Goal: Information Seeking & Learning: Learn about a topic

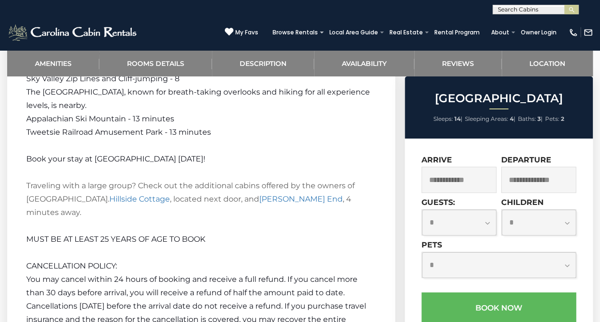
scroll to position [1738, 0]
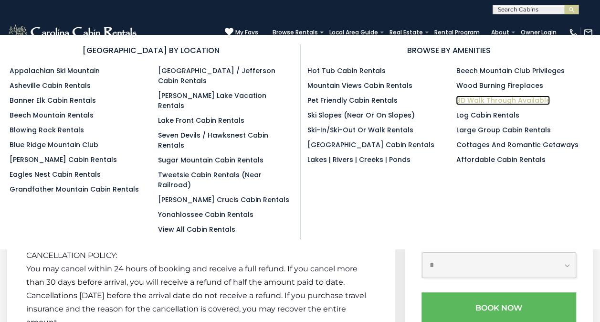
click at [490, 96] on link "3D Walk Through Available" at bounding box center [503, 100] width 94 height 10
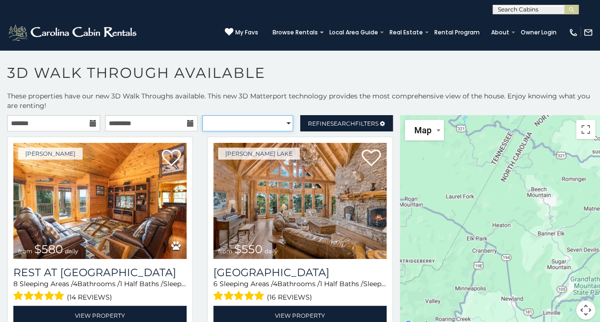
click at [234, 124] on select "**********" at bounding box center [247, 123] width 91 height 16
click at [232, 87] on h1 "3D Walk Through Available" at bounding box center [300, 77] width 600 height 27
click at [355, 120] on span "Refine Search Filters" at bounding box center [343, 123] width 71 height 7
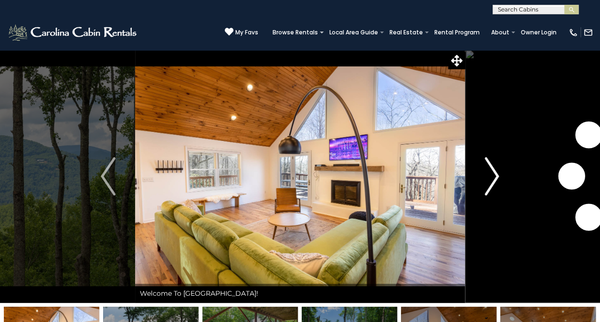
click at [495, 176] on img "Next" at bounding box center [491, 176] width 14 height 38
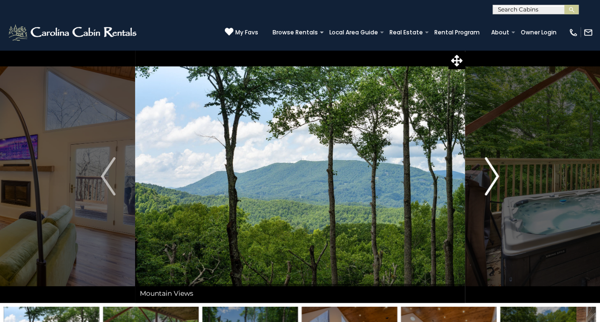
click at [495, 176] on img "Next" at bounding box center [491, 176] width 14 height 38
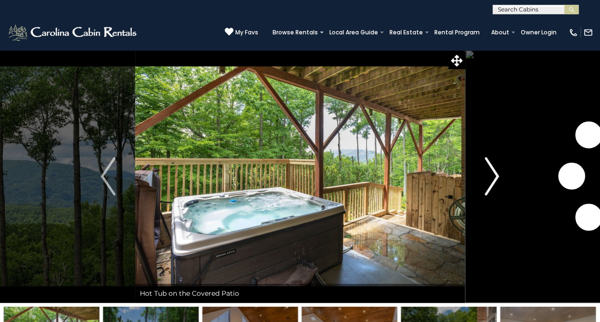
click at [495, 176] on img "Next" at bounding box center [491, 176] width 14 height 38
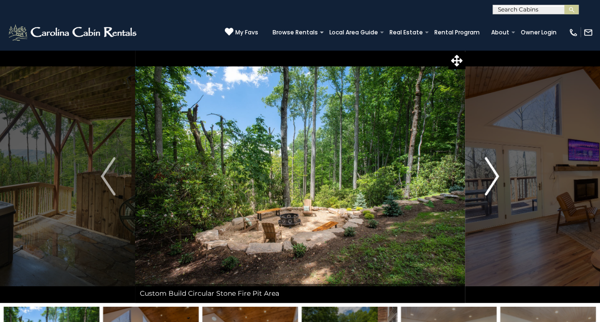
click at [495, 176] on img "Next" at bounding box center [491, 176] width 14 height 38
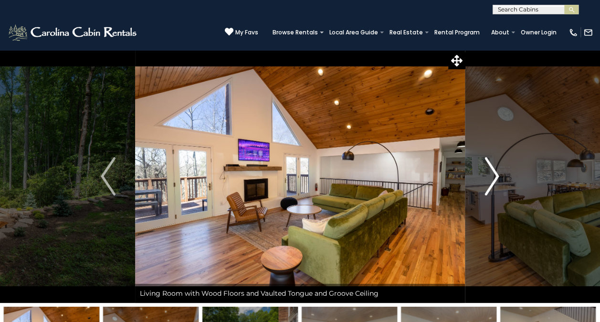
click at [495, 176] on img "Next" at bounding box center [491, 176] width 14 height 38
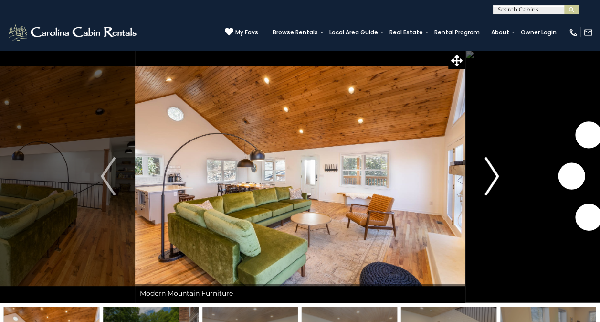
click at [495, 176] on img "Next" at bounding box center [491, 176] width 14 height 38
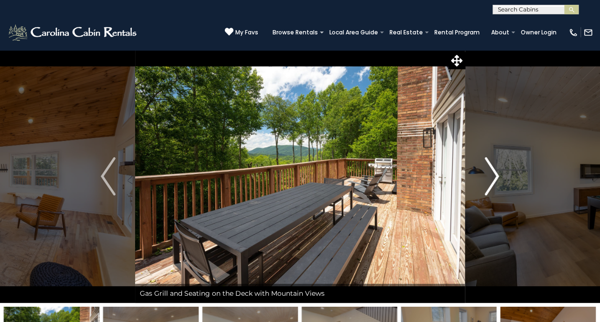
click at [495, 176] on img "Next" at bounding box center [491, 176] width 14 height 38
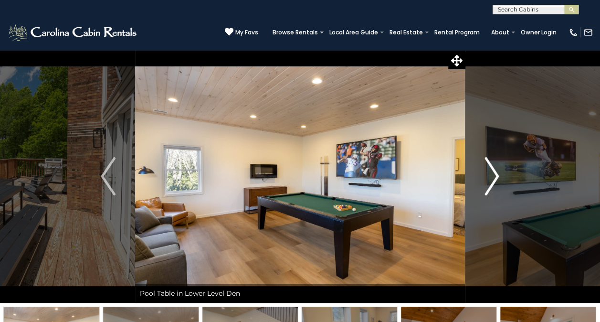
click at [495, 176] on img "Next" at bounding box center [491, 176] width 14 height 38
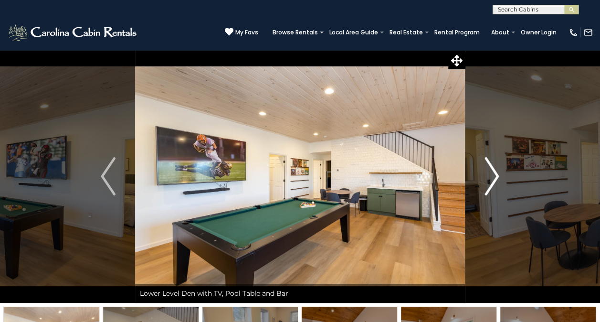
click at [495, 176] on img "Next" at bounding box center [491, 176] width 14 height 38
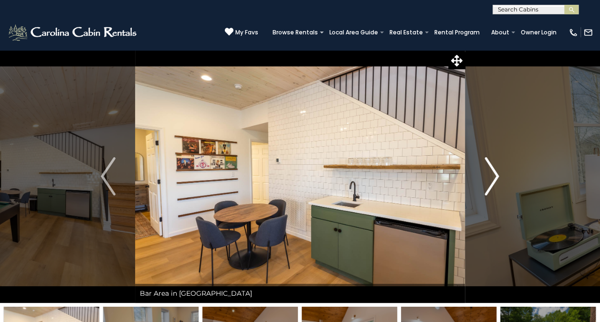
click at [495, 176] on img "Next" at bounding box center [491, 176] width 14 height 38
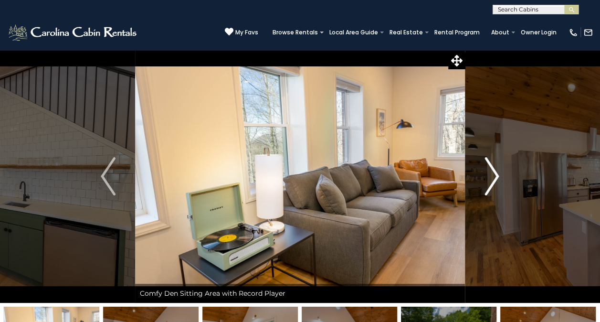
click at [495, 176] on img "Next" at bounding box center [491, 176] width 14 height 38
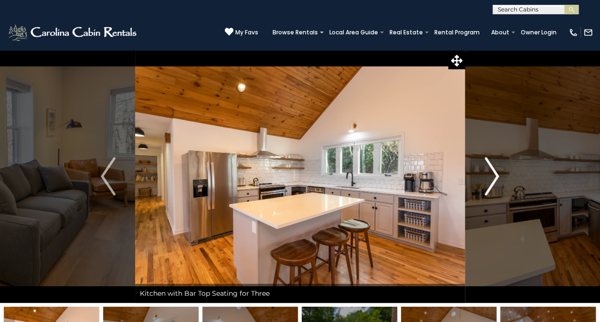
click at [495, 176] on img "Next" at bounding box center [491, 176] width 14 height 38
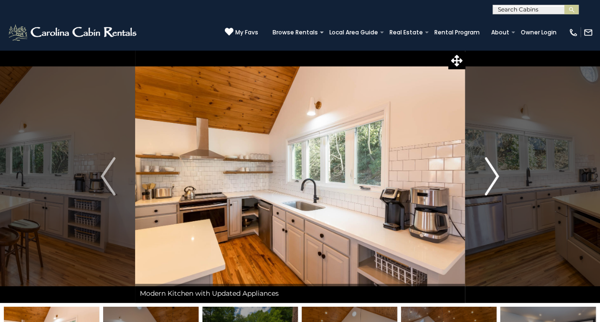
click at [495, 176] on img "Next" at bounding box center [491, 176] width 14 height 38
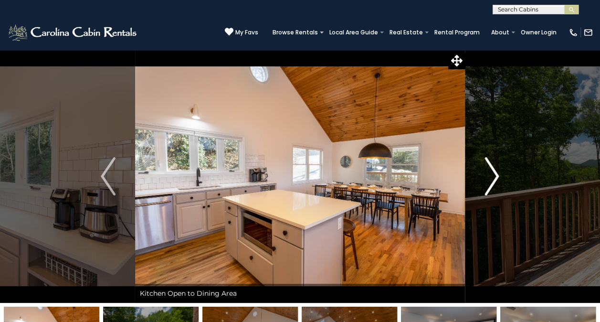
click at [495, 176] on img "Next" at bounding box center [491, 176] width 14 height 38
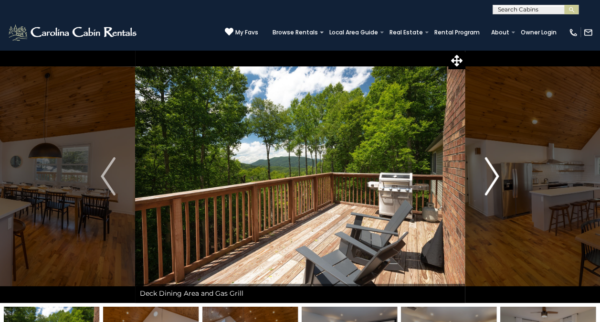
click at [495, 176] on img "Next" at bounding box center [491, 176] width 14 height 38
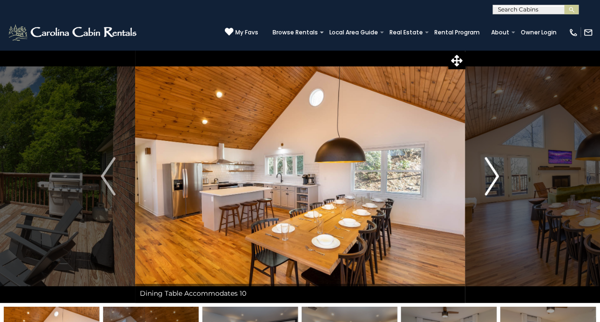
click at [495, 176] on img "Next" at bounding box center [491, 176] width 14 height 38
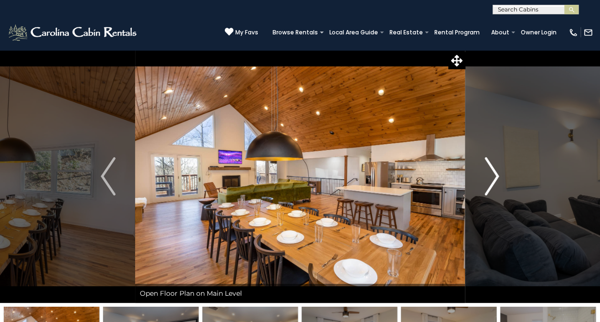
click at [495, 176] on img "Next" at bounding box center [491, 176] width 14 height 38
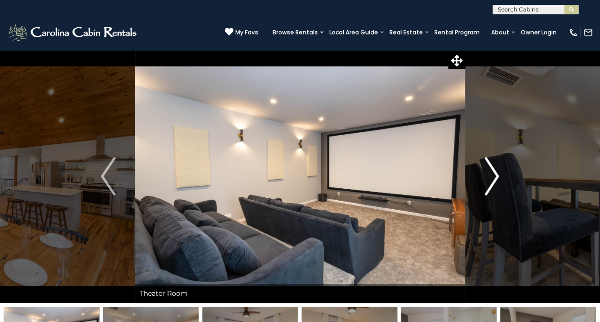
click at [495, 176] on img "Next" at bounding box center [491, 176] width 14 height 38
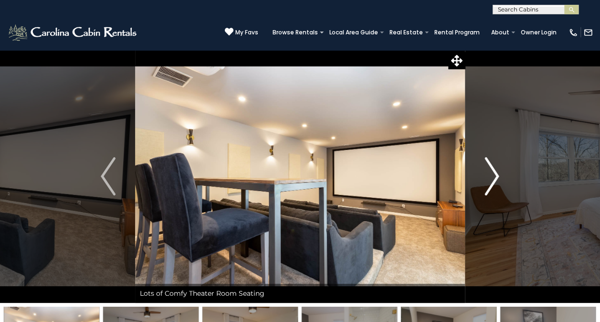
click at [495, 176] on img "Next" at bounding box center [491, 176] width 14 height 38
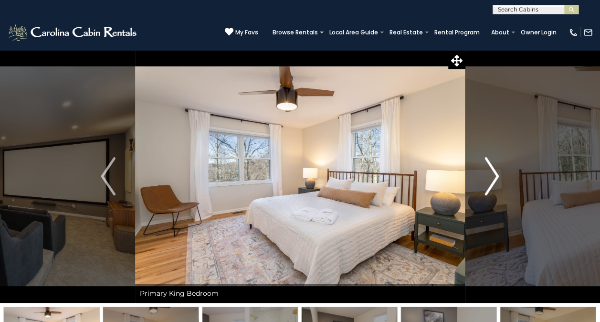
click at [495, 176] on img "Next" at bounding box center [491, 176] width 14 height 38
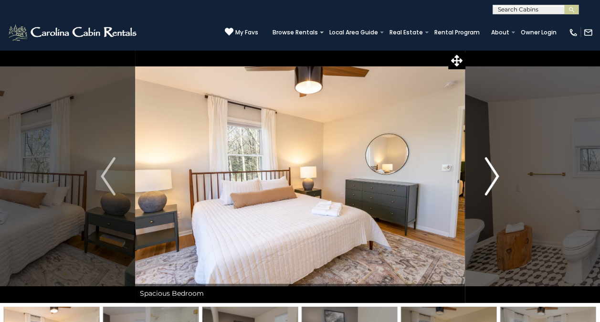
click at [495, 176] on img "Next" at bounding box center [491, 176] width 14 height 38
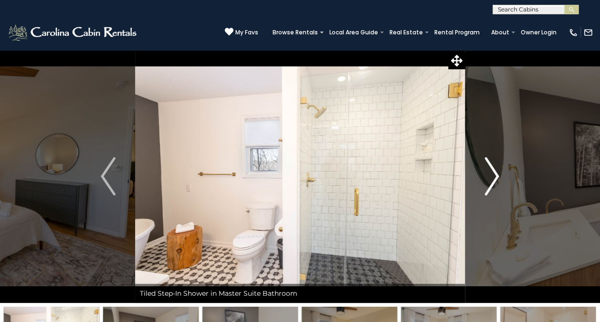
click at [495, 176] on img "Next" at bounding box center [491, 176] width 14 height 38
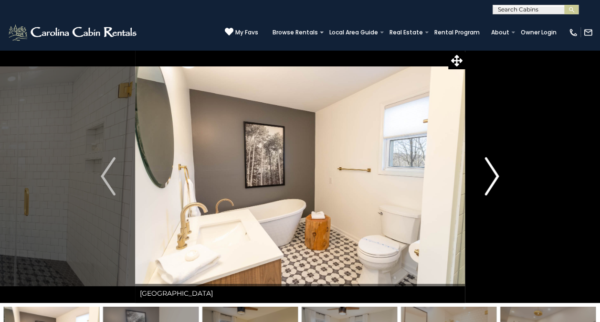
click at [495, 176] on img "Next" at bounding box center [491, 176] width 14 height 38
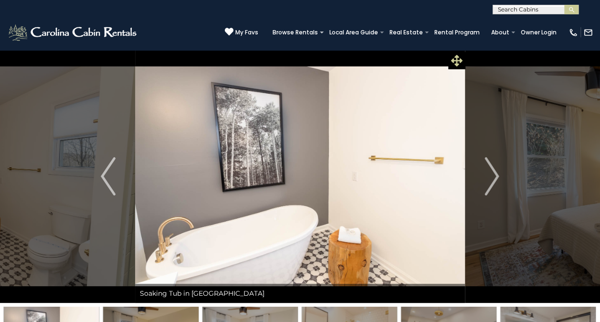
click at [453, 56] on icon at bounding box center [456, 60] width 11 height 11
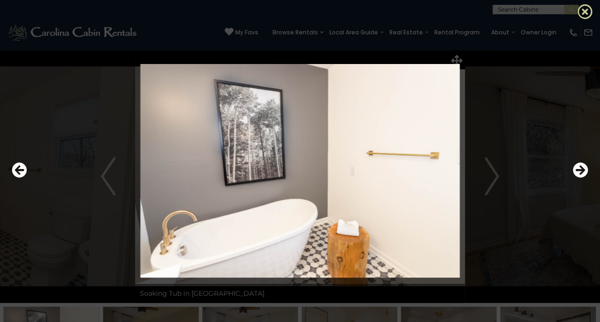
click at [585, 4] on icon at bounding box center [584, 11] width 15 height 15
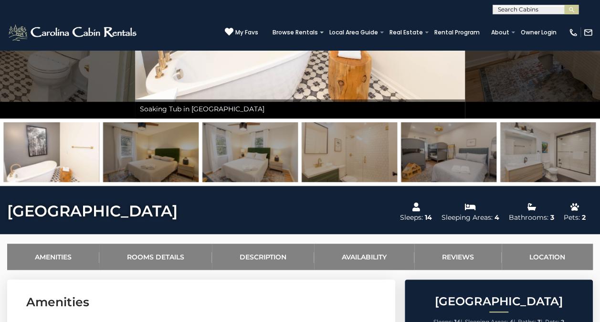
scroll to position [186, 0]
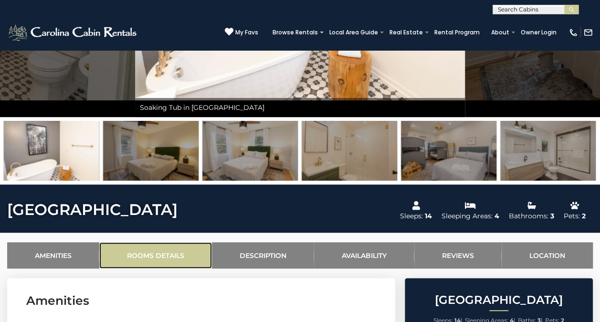
click at [160, 259] on link "Rooms Details" at bounding box center [155, 255] width 113 height 26
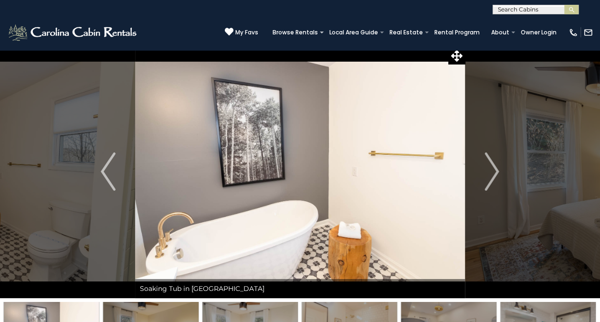
scroll to position [0, 0]
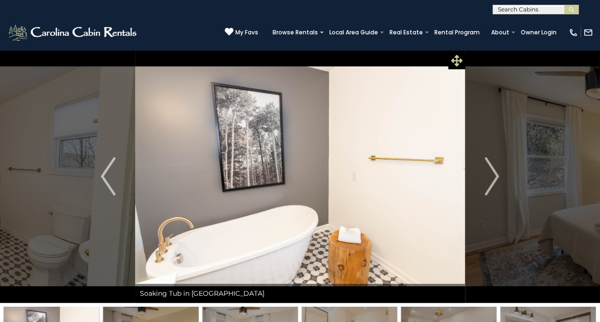
click at [457, 59] on icon at bounding box center [456, 60] width 11 height 11
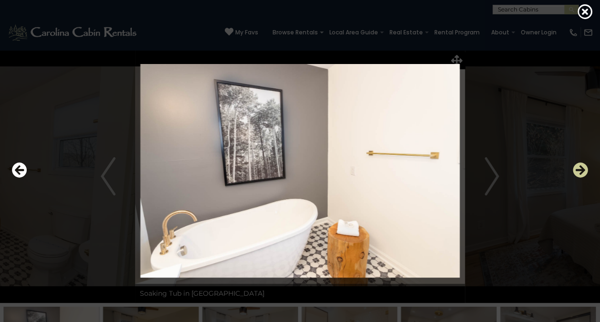
click at [579, 167] on icon "Next" at bounding box center [579, 169] width 15 height 15
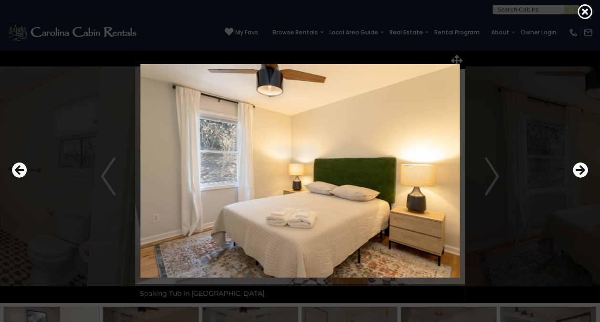
drag, startPoint x: 579, startPoint y: 167, endPoint x: 576, endPoint y: 142, distance: 24.9
click at [576, 142] on div at bounding box center [299, 171] width 585 height 290
click at [585, 5] on icon at bounding box center [584, 11] width 15 height 15
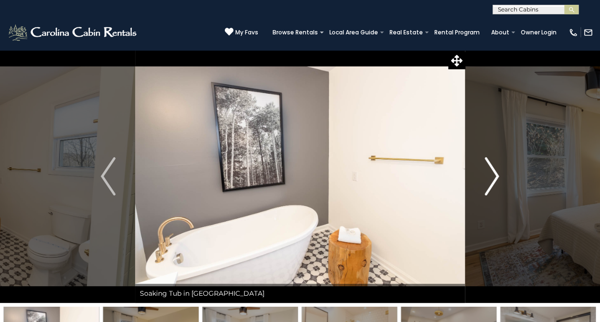
click at [485, 171] on img "Next" at bounding box center [491, 176] width 14 height 38
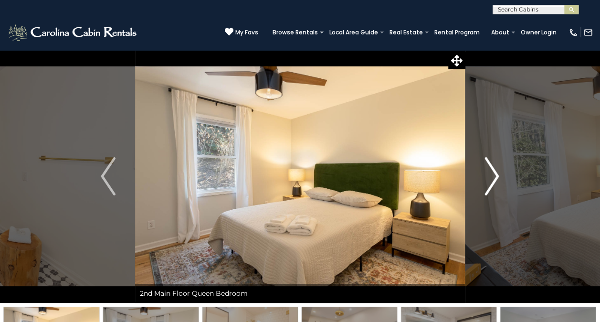
click at [496, 171] on img "Next" at bounding box center [491, 176] width 14 height 38
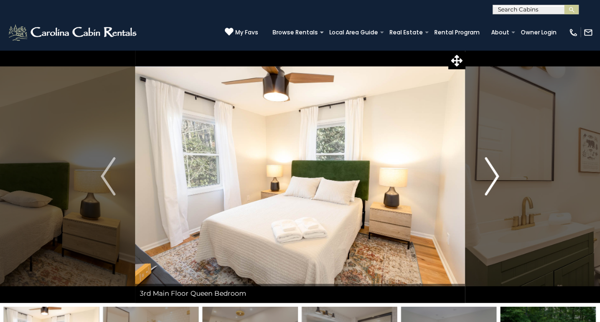
click at [496, 171] on img "Next" at bounding box center [491, 176] width 14 height 38
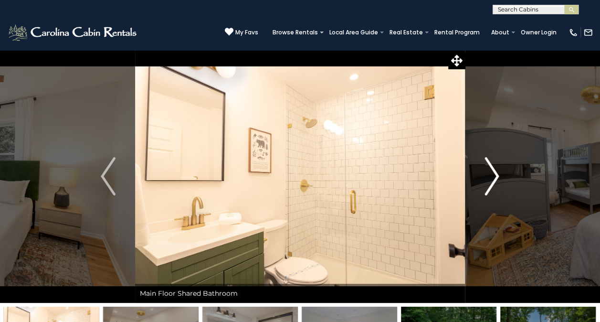
click at [496, 171] on img "Next" at bounding box center [491, 176] width 14 height 38
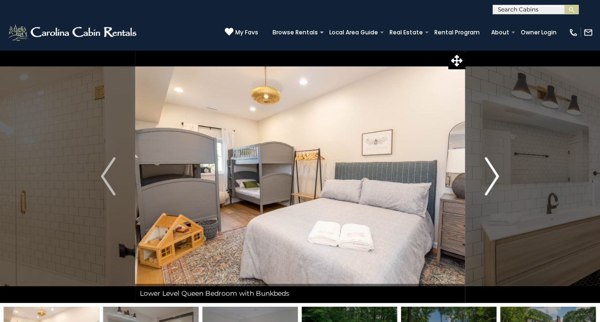
click at [496, 171] on img "Next" at bounding box center [491, 176] width 14 height 38
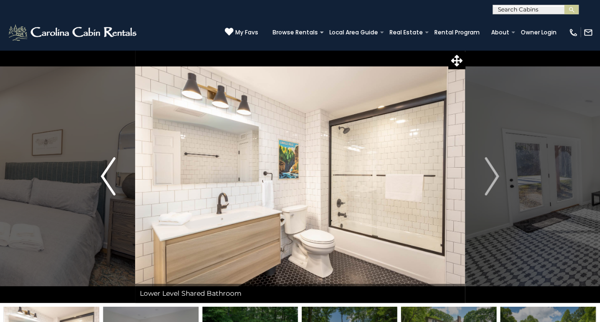
click at [107, 183] on img "Previous" at bounding box center [108, 176] width 14 height 38
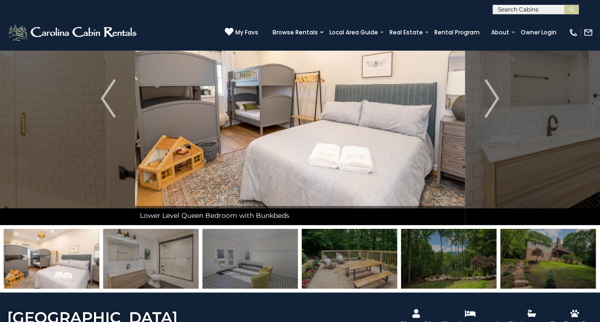
scroll to position [74, 0]
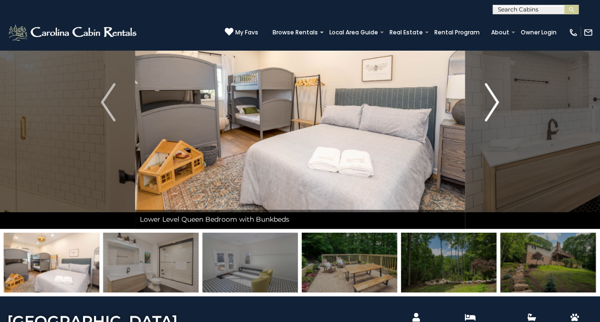
click at [490, 103] on img "Next" at bounding box center [491, 102] width 14 height 38
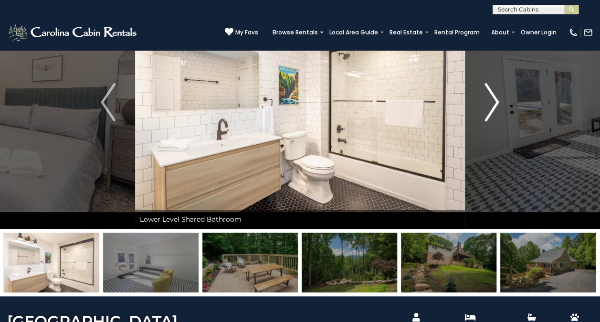
scroll to position [0, 0]
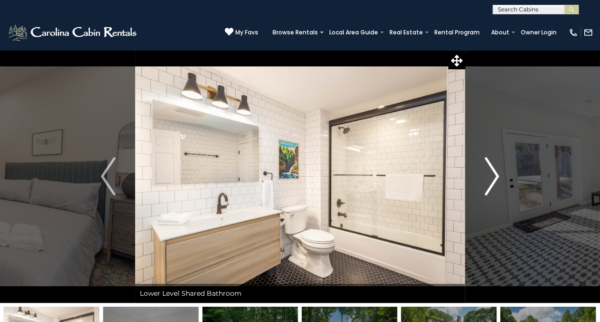
click at [488, 174] on img "Next" at bounding box center [491, 176] width 14 height 38
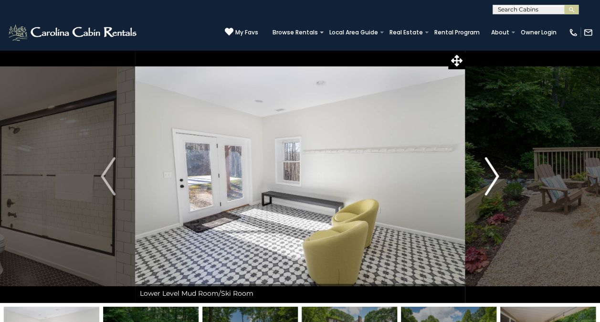
click at [488, 171] on img "Next" at bounding box center [491, 176] width 14 height 38
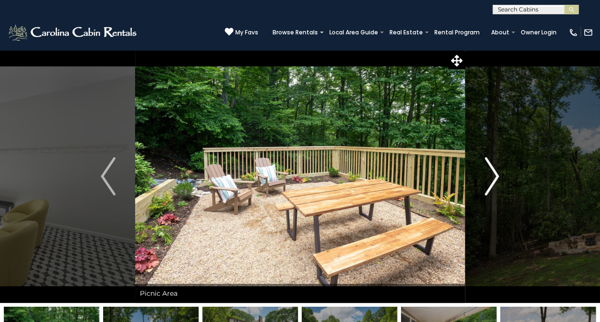
click at [488, 171] on img "Next" at bounding box center [491, 176] width 14 height 38
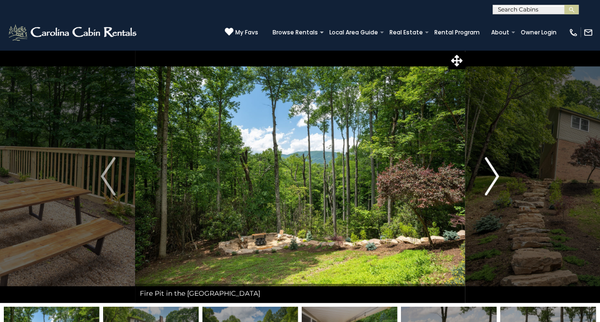
click at [488, 171] on img "Next" at bounding box center [491, 176] width 14 height 38
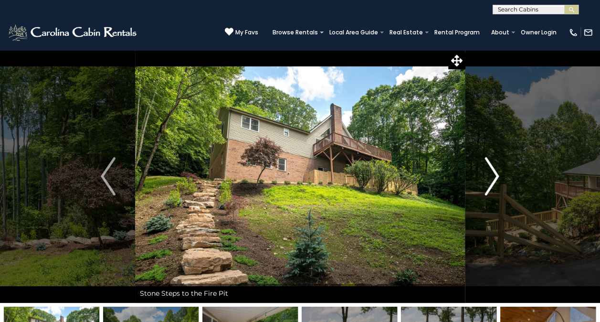
click at [488, 171] on img "Next" at bounding box center [491, 176] width 14 height 38
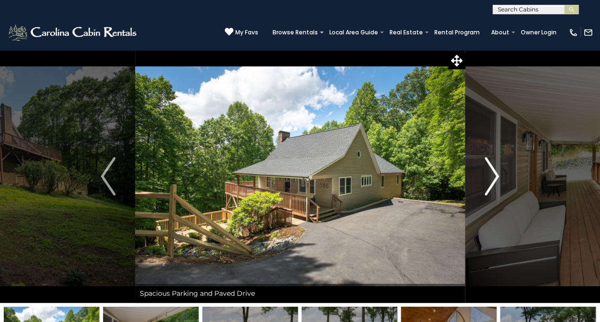
click at [491, 184] on img "Next" at bounding box center [491, 176] width 14 height 38
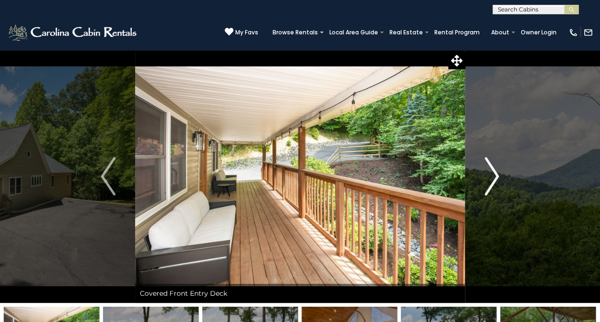
click at [492, 179] on img "Next" at bounding box center [491, 176] width 14 height 38
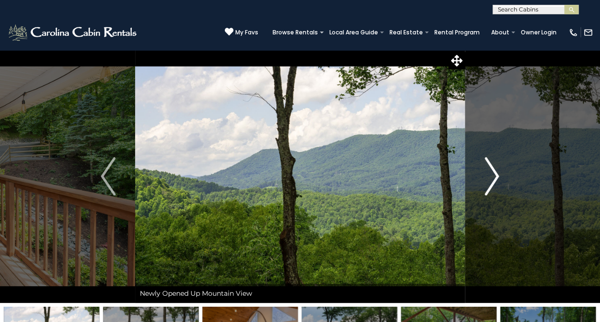
click at [492, 179] on img "Next" at bounding box center [491, 176] width 14 height 38
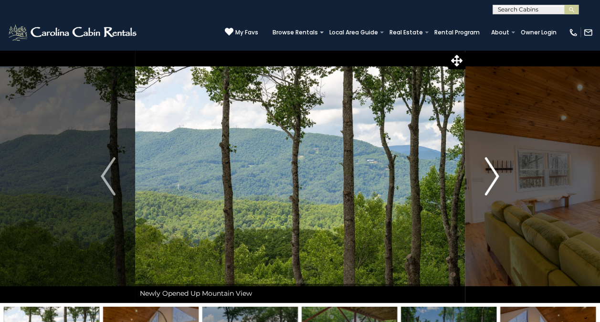
click at [492, 179] on img "Next" at bounding box center [491, 176] width 14 height 38
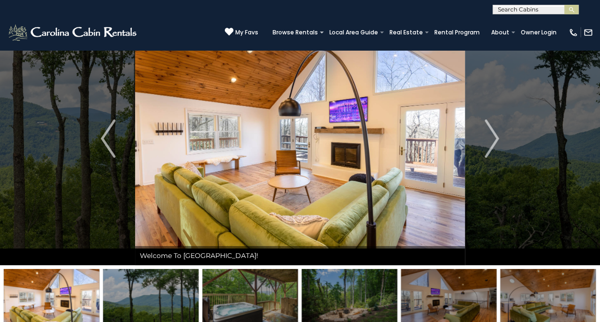
scroll to position [37, 0]
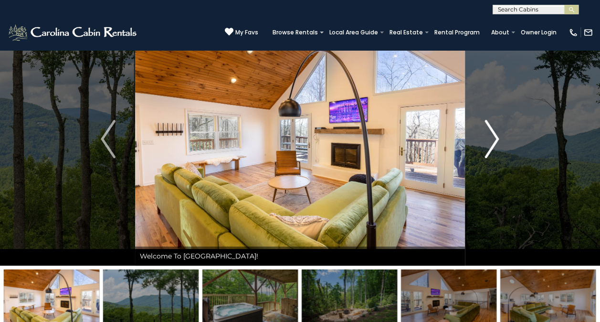
click at [497, 136] on img "Next" at bounding box center [491, 139] width 14 height 38
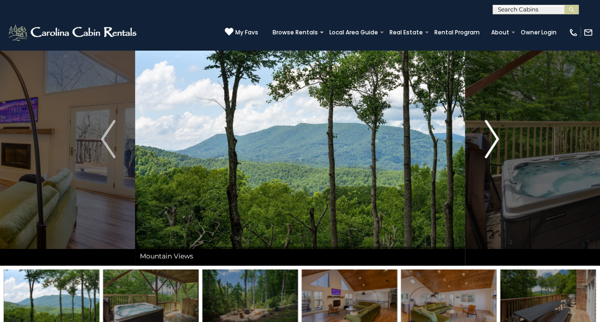
click at [497, 136] on img "Next" at bounding box center [491, 139] width 14 height 38
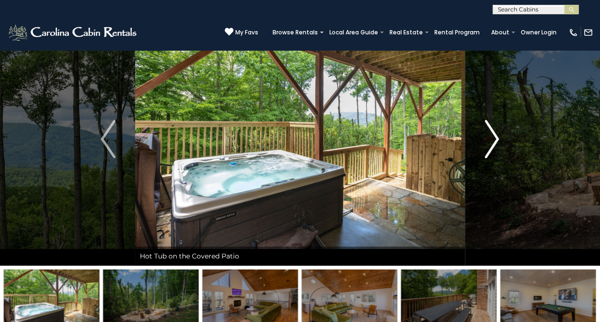
click at [496, 136] on img "Next" at bounding box center [491, 139] width 14 height 38
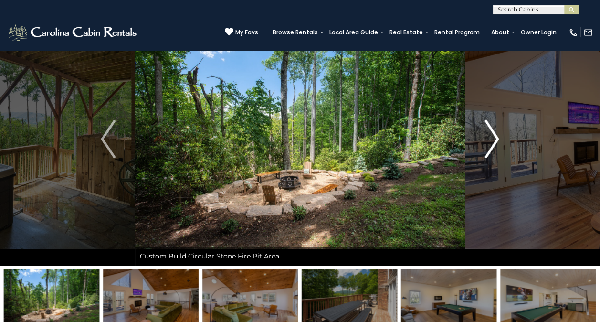
click at [496, 136] on img "Next" at bounding box center [491, 139] width 14 height 38
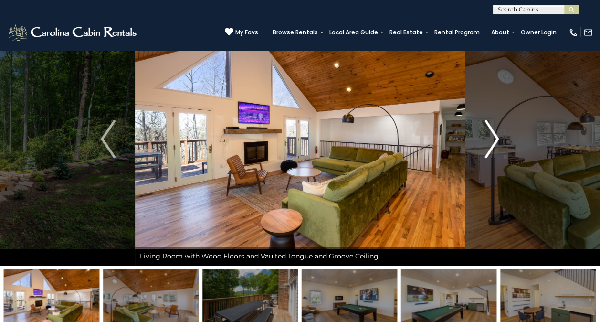
click at [496, 136] on img "Next" at bounding box center [491, 139] width 14 height 38
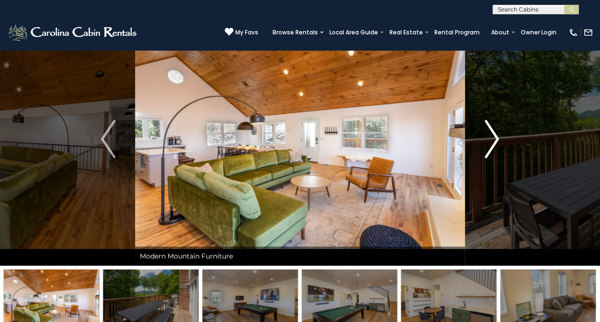
click at [496, 136] on img "Next" at bounding box center [491, 139] width 14 height 38
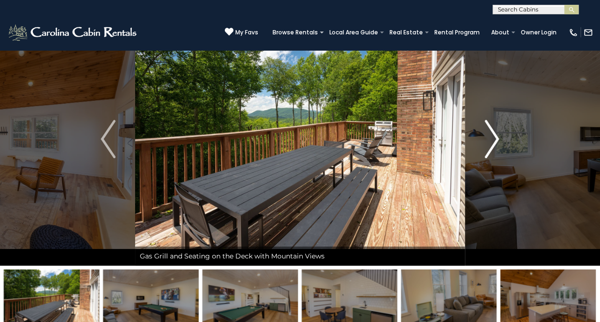
click at [496, 136] on img "Next" at bounding box center [491, 139] width 14 height 38
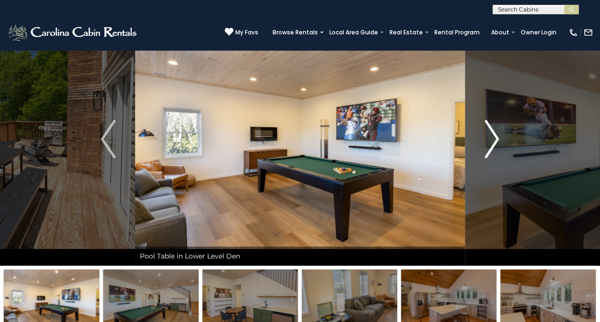
click at [496, 141] on img "Next" at bounding box center [491, 139] width 14 height 38
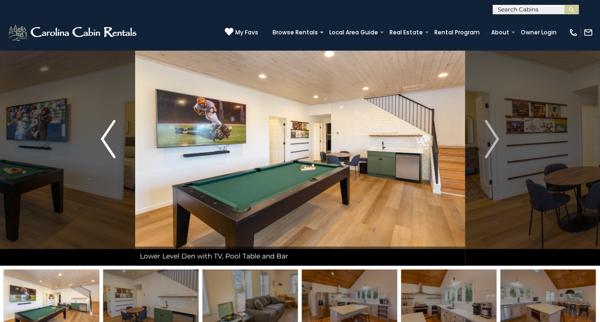
click at [105, 141] on img "Previous" at bounding box center [108, 139] width 14 height 38
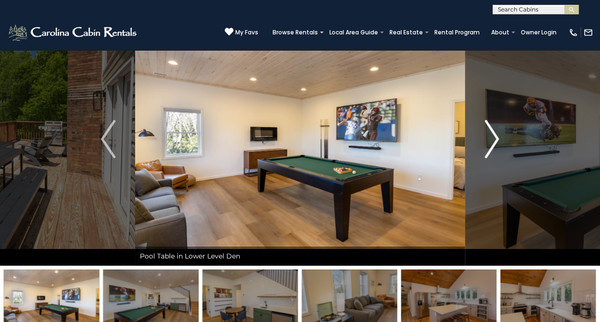
click at [494, 135] on img "Next" at bounding box center [491, 139] width 14 height 38
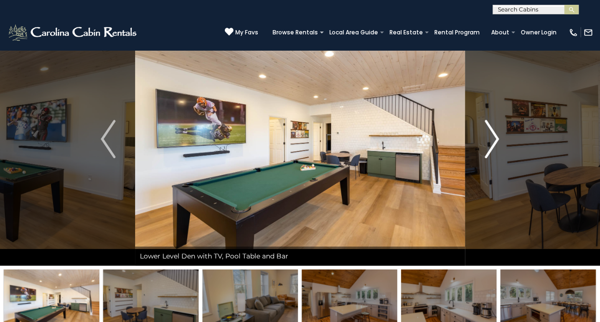
click at [494, 139] on img "Next" at bounding box center [491, 139] width 14 height 38
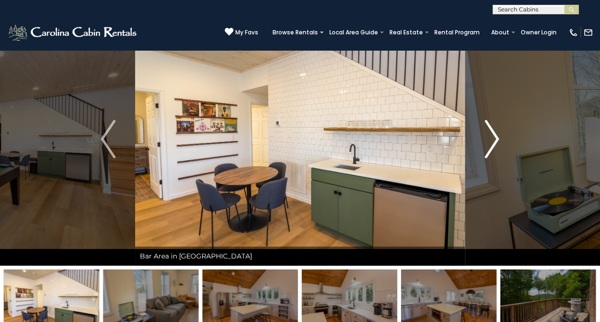
click at [494, 139] on img "Next" at bounding box center [491, 139] width 14 height 38
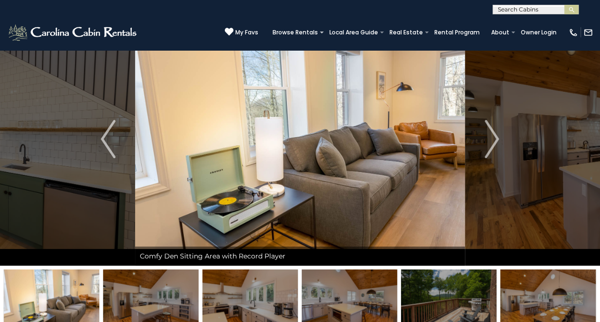
drag, startPoint x: 494, startPoint y: 139, endPoint x: 368, endPoint y: 176, distance: 131.1
click at [368, 176] on img at bounding box center [300, 138] width 330 height 253
click at [495, 136] on img "Next" at bounding box center [491, 139] width 14 height 38
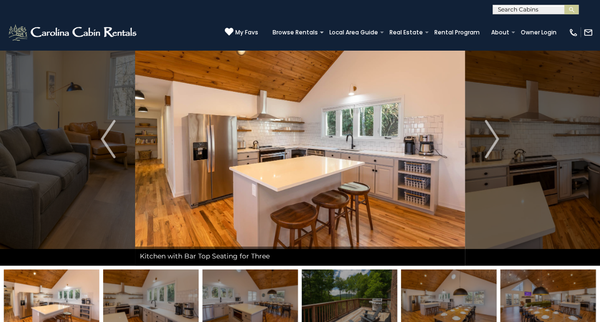
drag, startPoint x: 495, startPoint y: 136, endPoint x: 418, endPoint y: 158, distance: 79.9
click at [418, 158] on img at bounding box center [300, 138] width 330 height 253
click at [495, 141] on img "Next" at bounding box center [491, 139] width 14 height 38
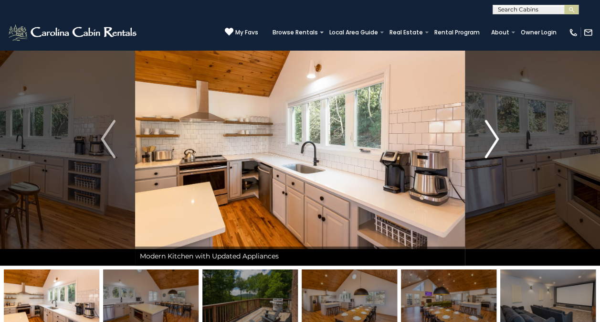
click at [495, 141] on img "Next" at bounding box center [491, 139] width 14 height 38
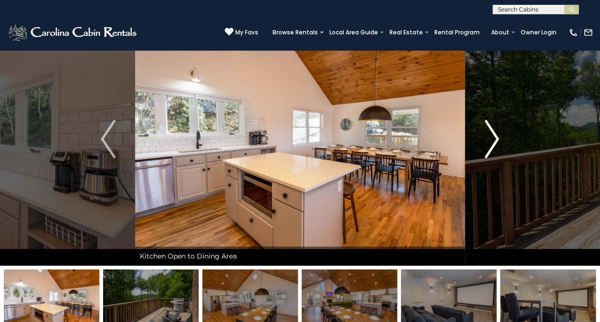
click at [495, 141] on img "Next" at bounding box center [491, 139] width 14 height 38
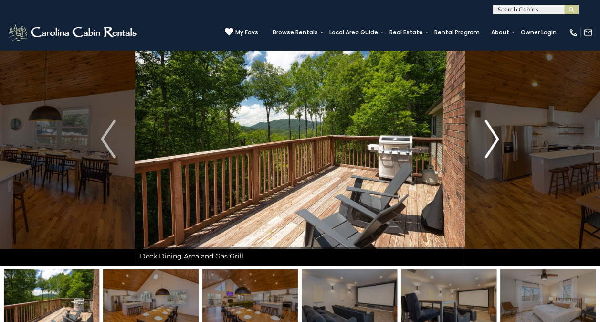
click at [494, 136] on img "Next" at bounding box center [491, 139] width 14 height 38
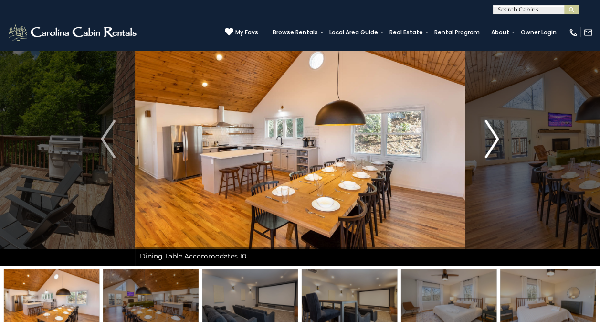
click at [494, 136] on img "Next" at bounding box center [491, 139] width 14 height 38
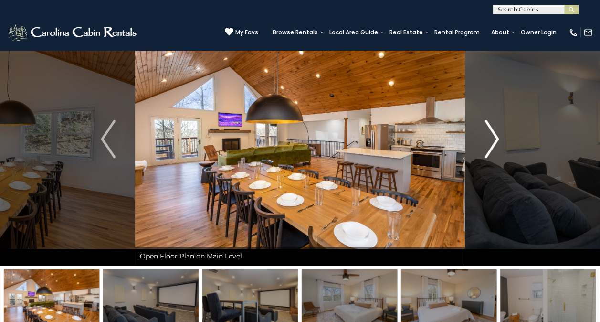
click at [494, 136] on img "Next" at bounding box center [491, 139] width 14 height 38
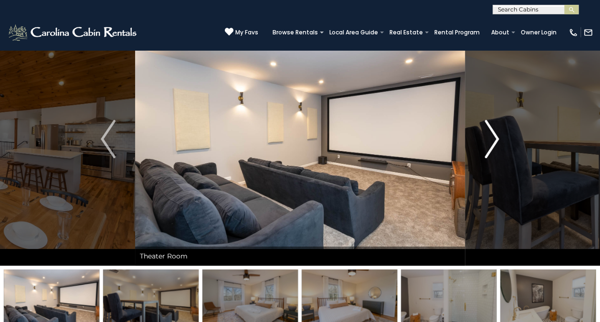
click at [494, 136] on img "Next" at bounding box center [491, 139] width 14 height 38
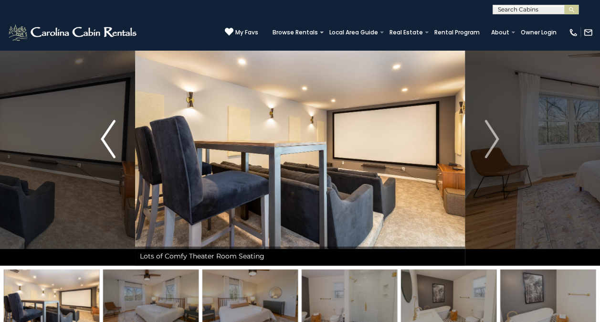
click at [102, 140] on img "Previous" at bounding box center [108, 139] width 14 height 38
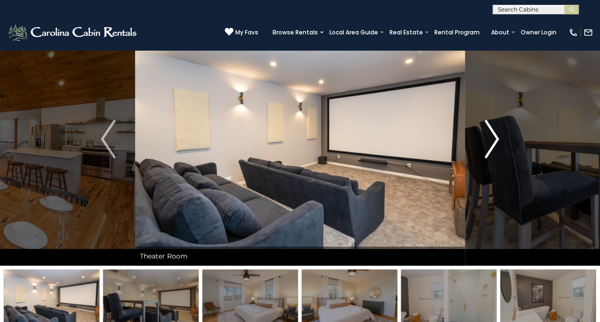
click at [495, 139] on img "Next" at bounding box center [491, 139] width 14 height 38
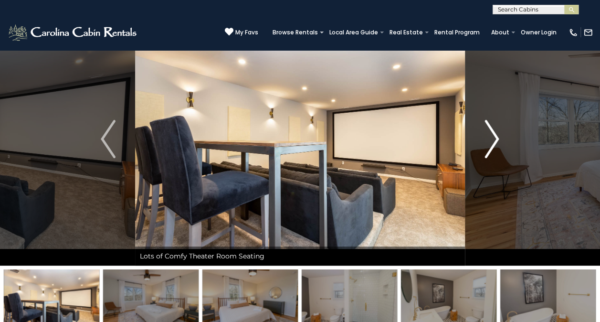
click at [495, 139] on img "Next" at bounding box center [491, 139] width 14 height 38
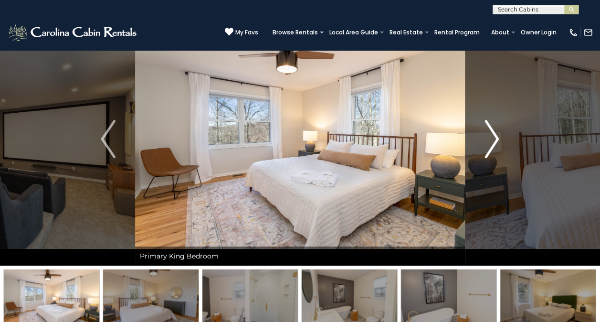
click at [495, 139] on img "Next" at bounding box center [491, 139] width 14 height 38
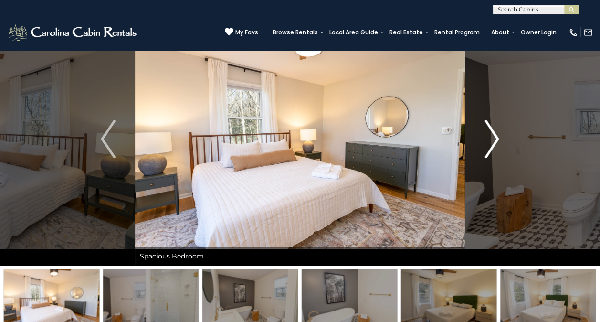
click at [495, 139] on img "Next" at bounding box center [491, 139] width 14 height 38
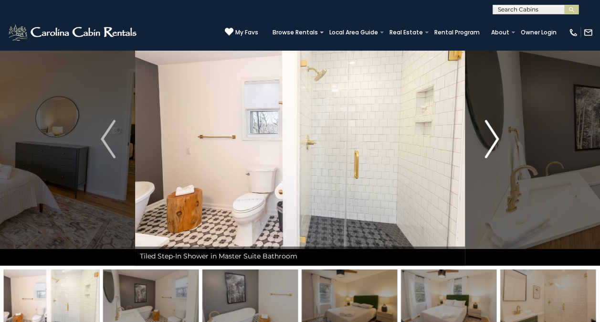
click at [495, 139] on img "Next" at bounding box center [491, 139] width 14 height 38
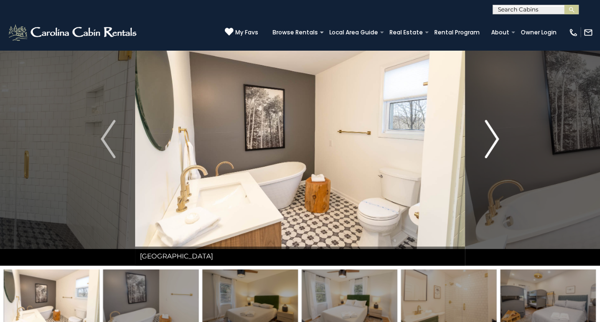
click at [495, 139] on img "Next" at bounding box center [491, 139] width 14 height 38
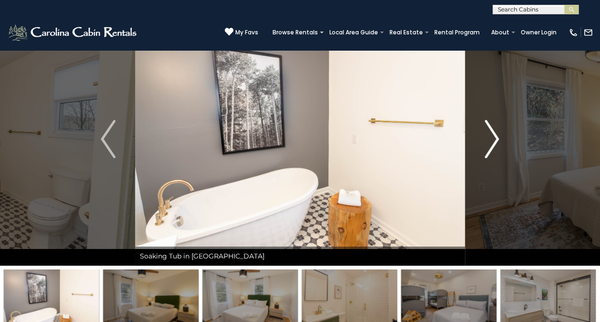
click at [495, 139] on img "Next" at bounding box center [491, 139] width 14 height 38
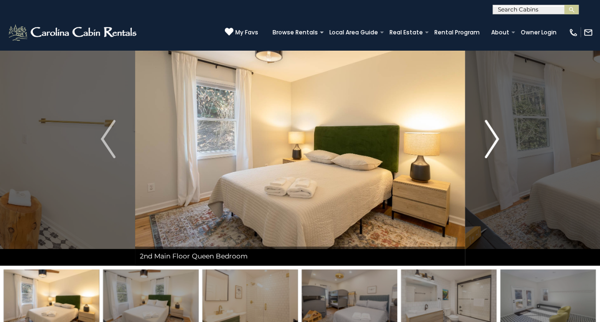
click at [495, 139] on img "Next" at bounding box center [491, 139] width 14 height 38
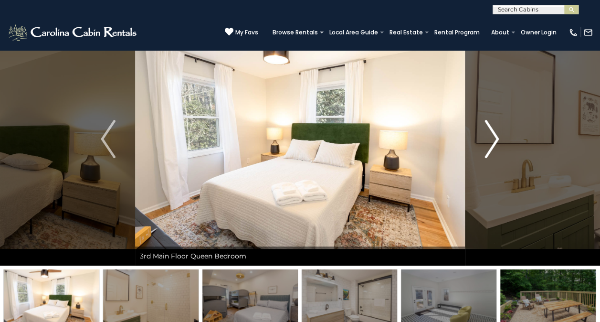
click at [495, 139] on img "Next" at bounding box center [491, 139] width 14 height 38
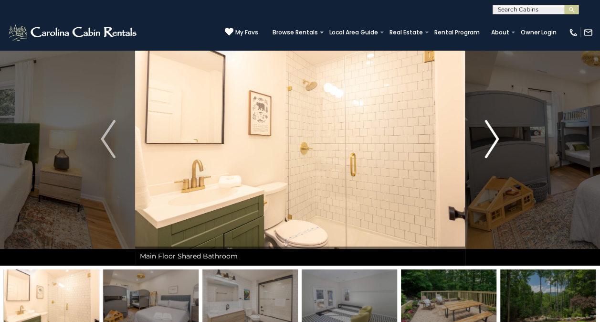
click at [495, 139] on img "Next" at bounding box center [491, 139] width 14 height 38
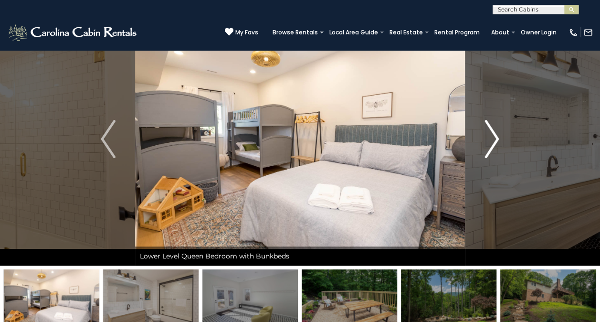
click at [499, 140] on button "Next" at bounding box center [491, 138] width 53 height 253
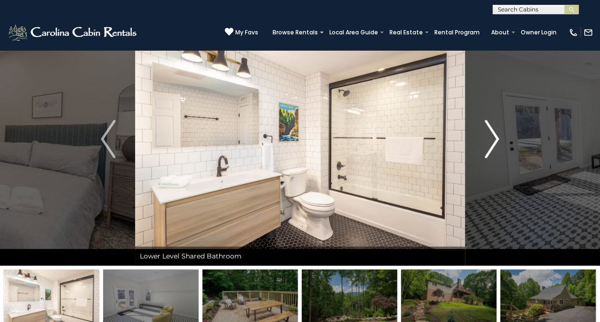
click at [499, 140] on button "Next" at bounding box center [491, 138] width 53 height 253
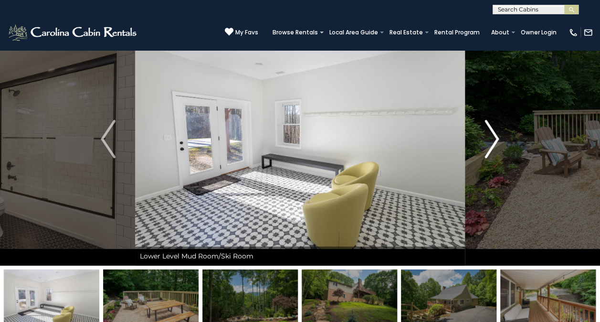
click at [499, 140] on button "Next" at bounding box center [491, 138] width 53 height 253
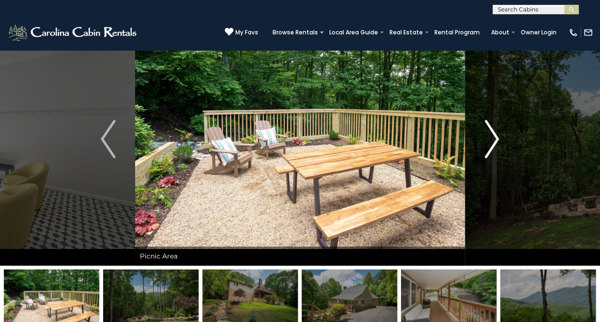
click at [499, 140] on button "Next" at bounding box center [491, 138] width 53 height 253
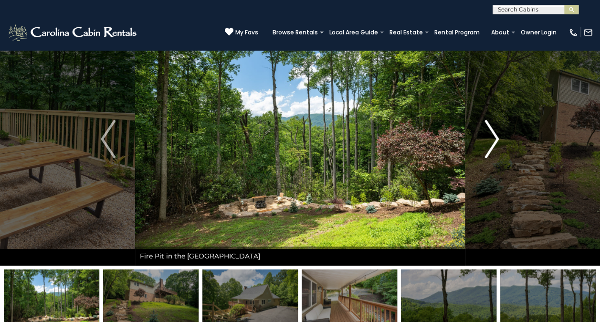
click at [499, 140] on button "Next" at bounding box center [491, 138] width 53 height 253
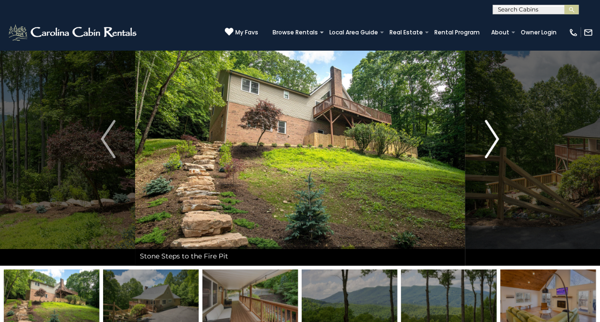
click at [499, 140] on button "Next" at bounding box center [491, 138] width 53 height 253
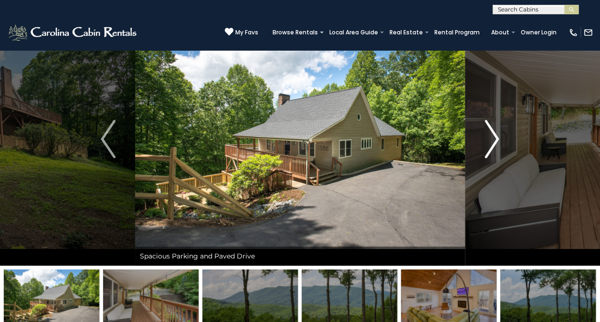
click at [499, 140] on button "Next" at bounding box center [491, 138] width 53 height 253
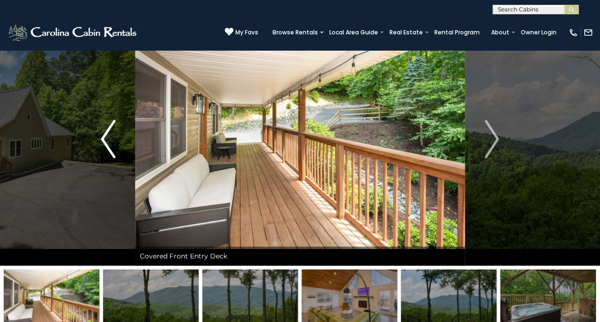
click at [105, 139] on img "Previous" at bounding box center [108, 139] width 14 height 38
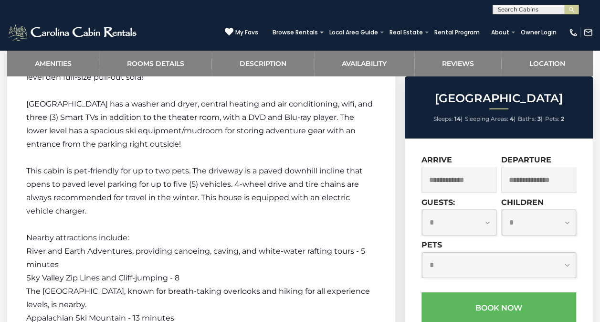
scroll to position [1529, 0]
